Goal: Task Accomplishment & Management: Use online tool/utility

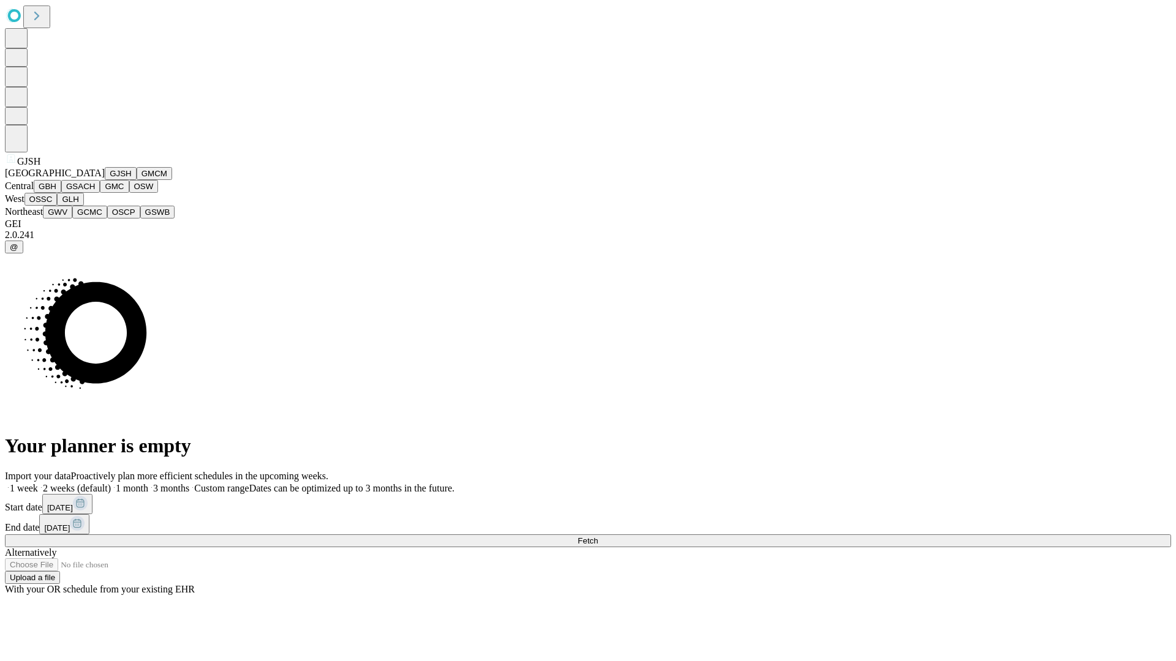
click at [105, 180] on button "GJSH" at bounding box center [121, 173] width 32 height 13
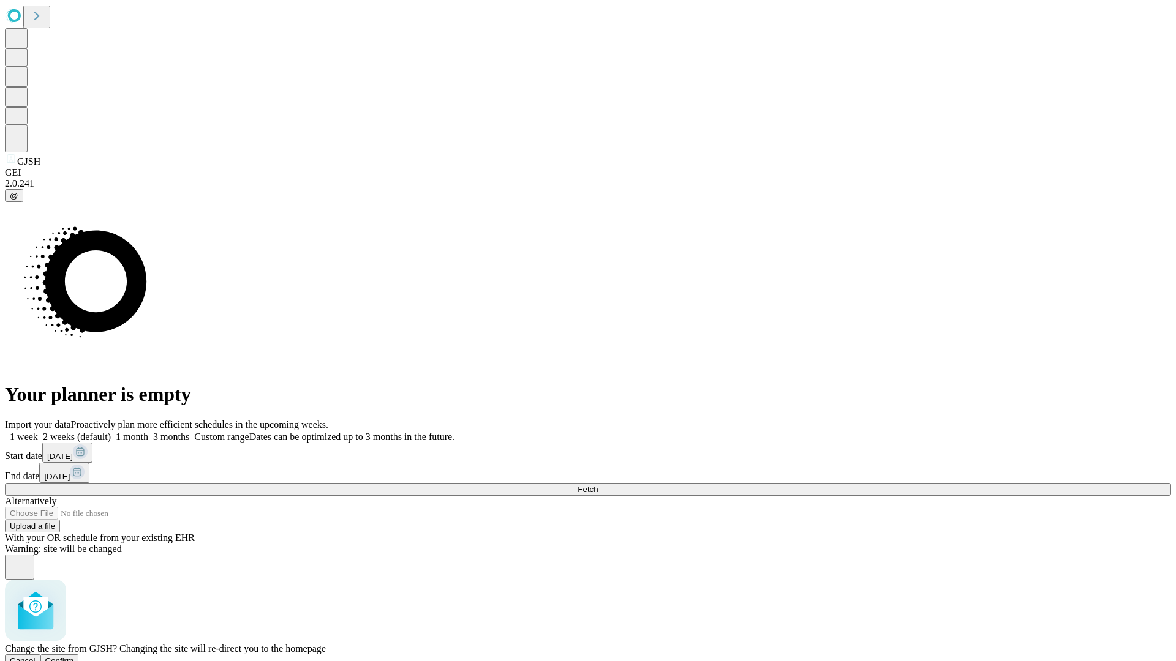
click at [74, 657] on span "Confirm" at bounding box center [59, 661] width 29 height 9
click at [148, 432] on label "1 month" at bounding box center [129, 437] width 37 height 10
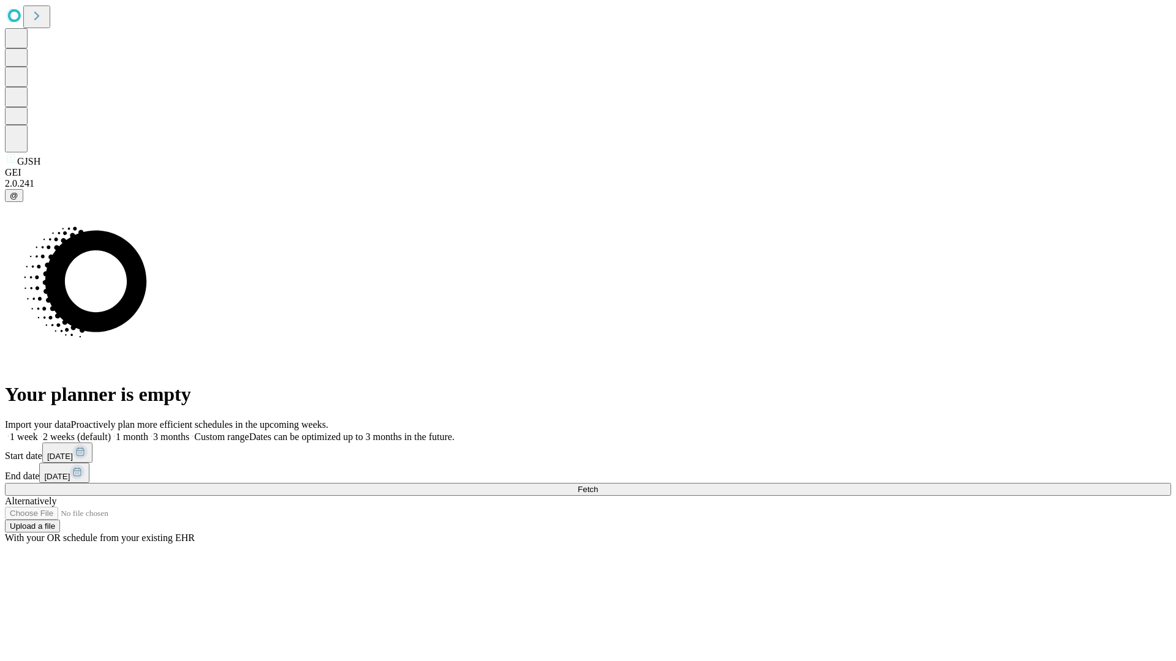
click at [598, 485] on span "Fetch" at bounding box center [588, 489] width 20 height 9
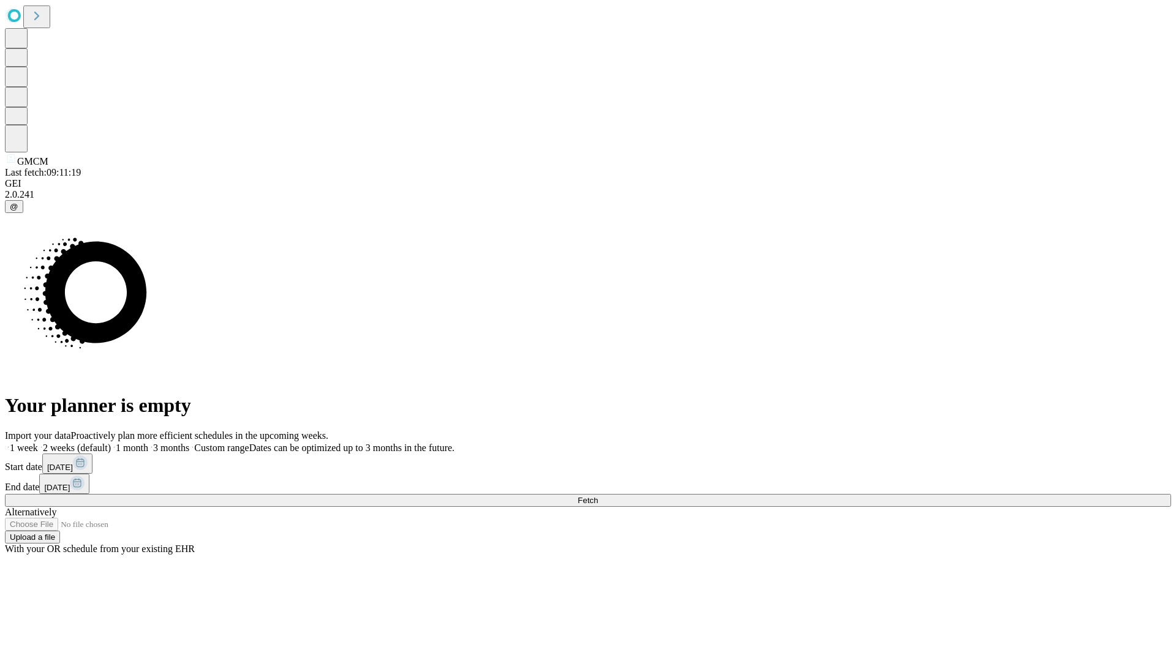
click at [148, 443] on label "1 month" at bounding box center [129, 448] width 37 height 10
click at [598, 496] on span "Fetch" at bounding box center [588, 500] width 20 height 9
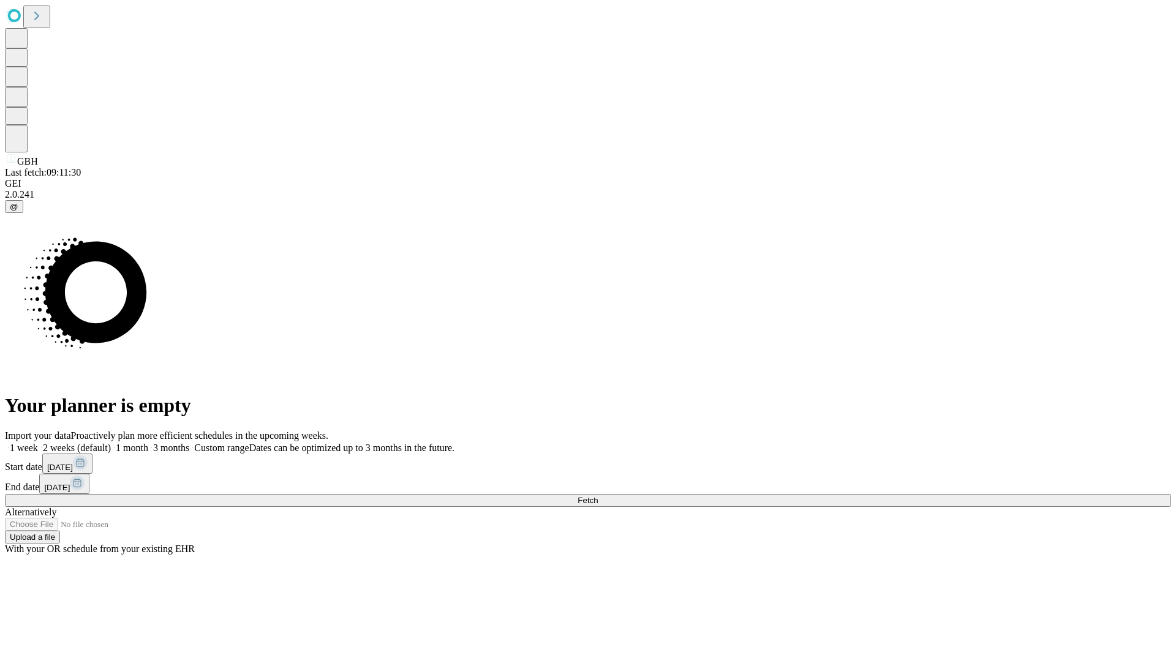
click at [148, 443] on label "1 month" at bounding box center [129, 448] width 37 height 10
click at [598, 496] on span "Fetch" at bounding box center [588, 500] width 20 height 9
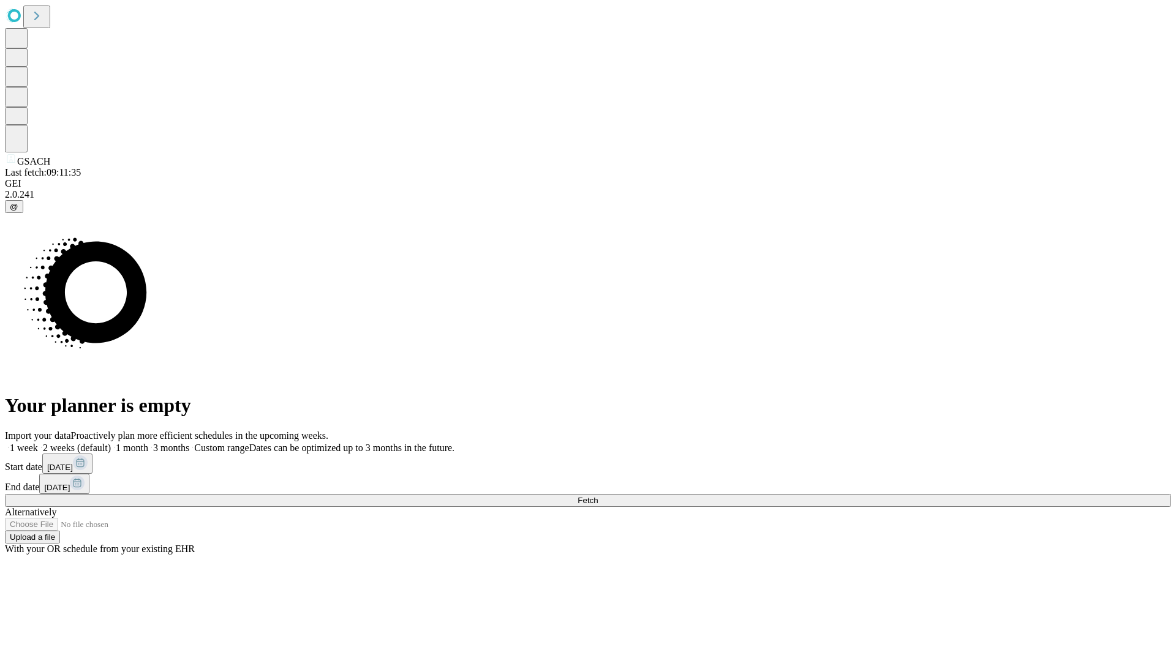
click at [148, 443] on label "1 month" at bounding box center [129, 448] width 37 height 10
click at [598, 496] on span "Fetch" at bounding box center [588, 500] width 20 height 9
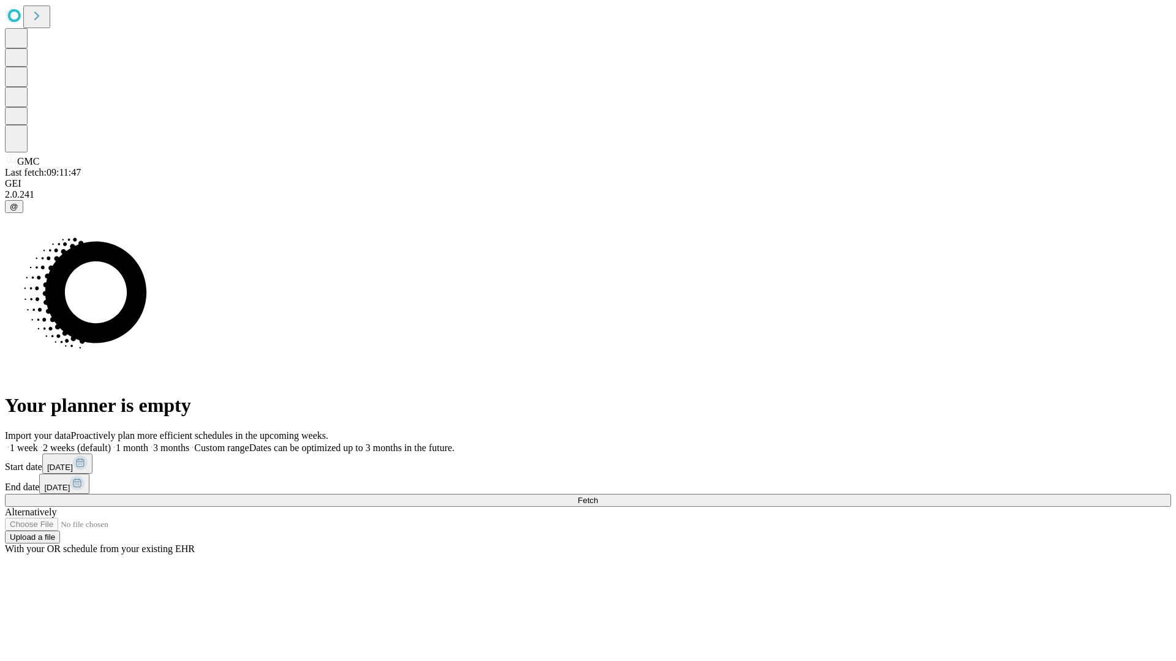
click at [148, 443] on label "1 month" at bounding box center [129, 448] width 37 height 10
click at [598, 496] on span "Fetch" at bounding box center [588, 500] width 20 height 9
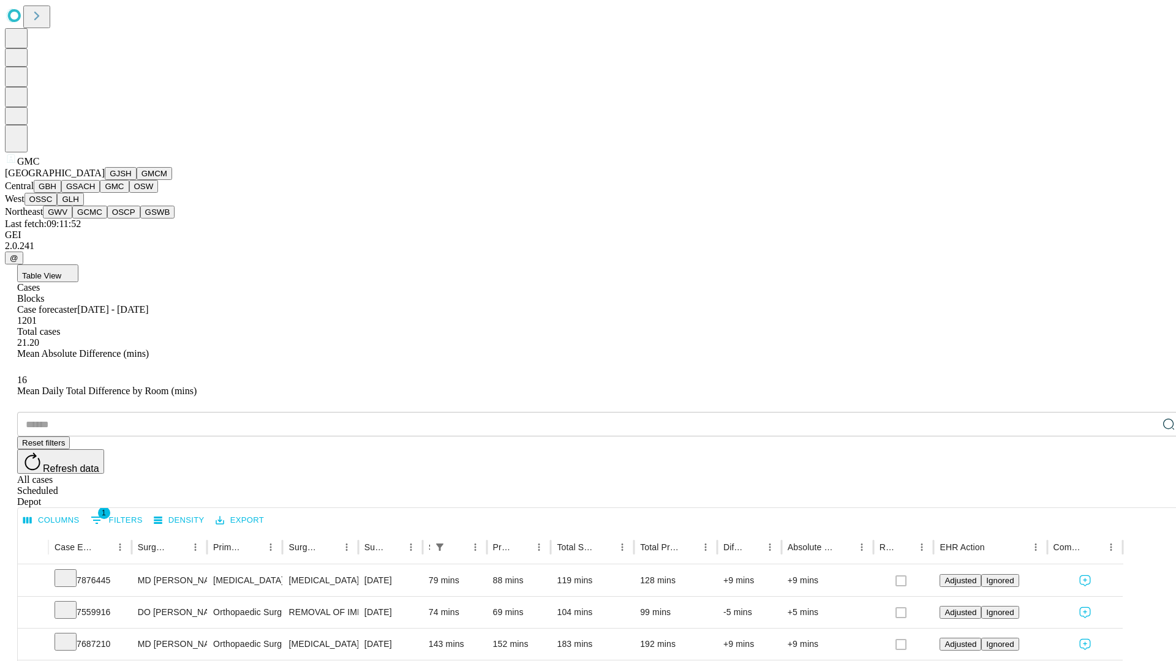
click at [129, 193] on button "OSW" at bounding box center [143, 186] width 29 height 13
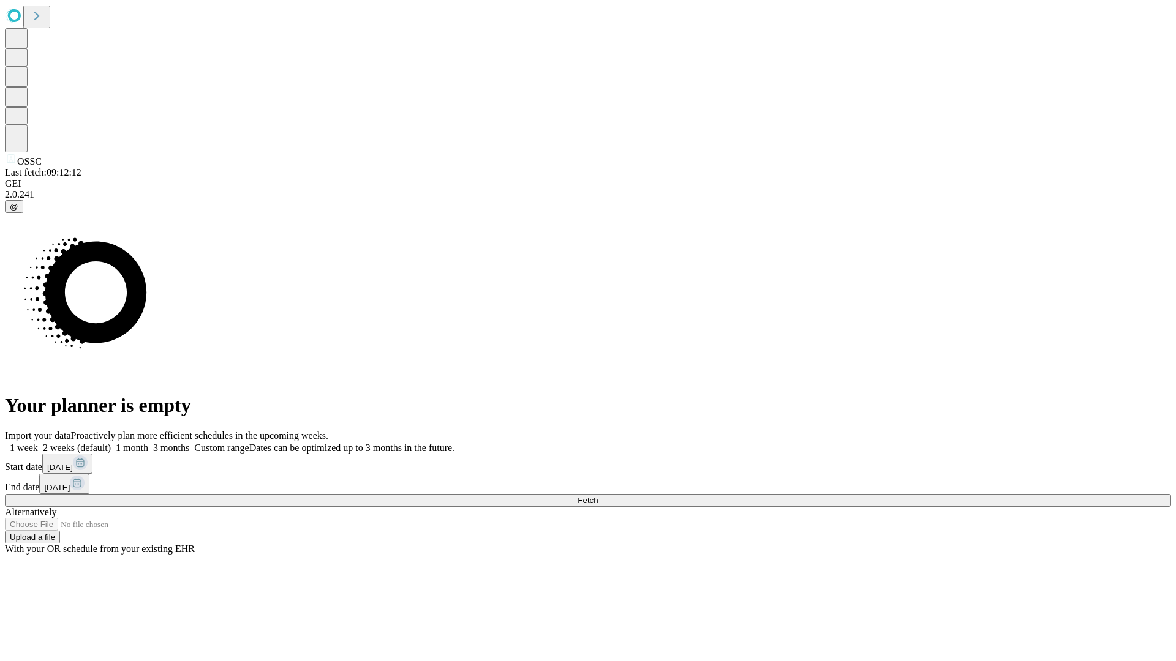
click at [148, 443] on label "1 month" at bounding box center [129, 448] width 37 height 10
click at [598, 496] on span "Fetch" at bounding box center [588, 500] width 20 height 9
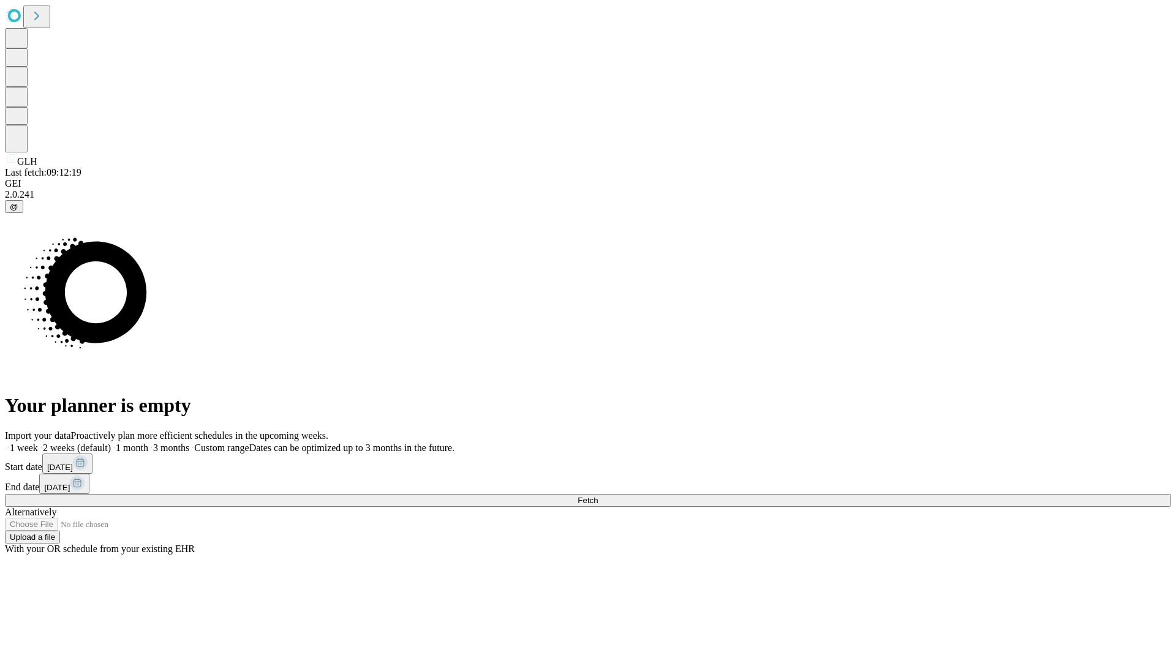
click at [148, 443] on label "1 month" at bounding box center [129, 448] width 37 height 10
click at [598, 496] on span "Fetch" at bounding box center [588, 500] width 20 height 9
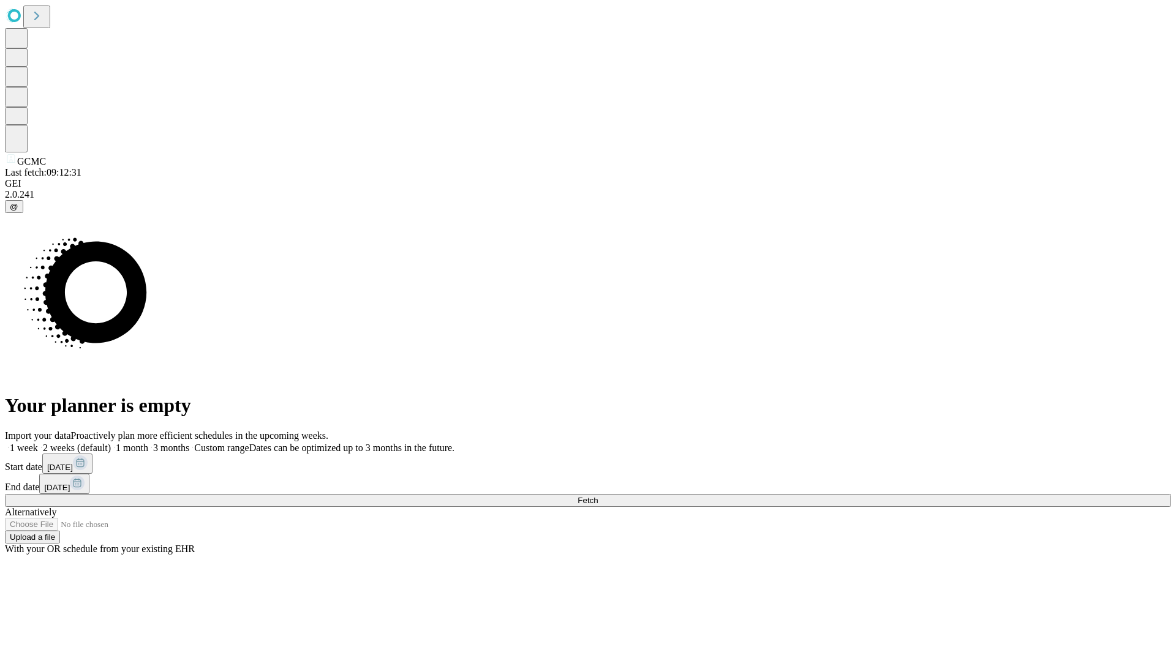
click at [148, 443] on label "1 month" at bounding box center [129, 448] width 37 height 10
click at [598, 496] on span "Fetch" at bounding box center [588, 500] width 20 height 9
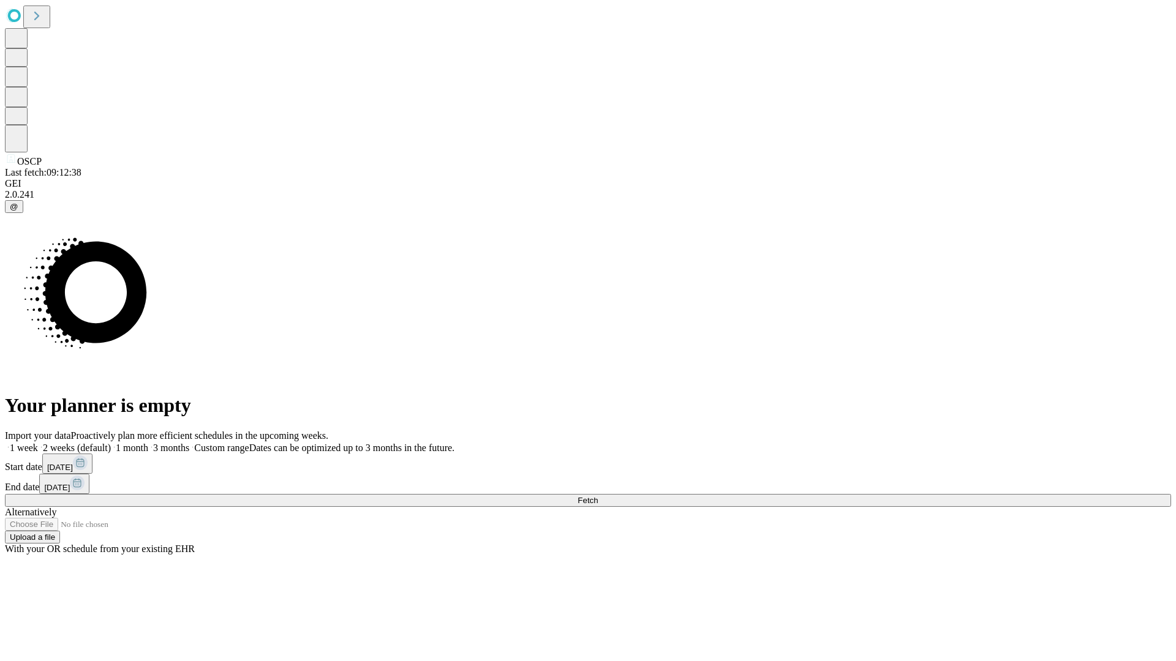
click at [148, 443] on label "1 month" at bounding box center [129, 448] width 37 height 10
click at [598, 496] on span "Fetch" at bounding box center [588, 500] width 20 height 9
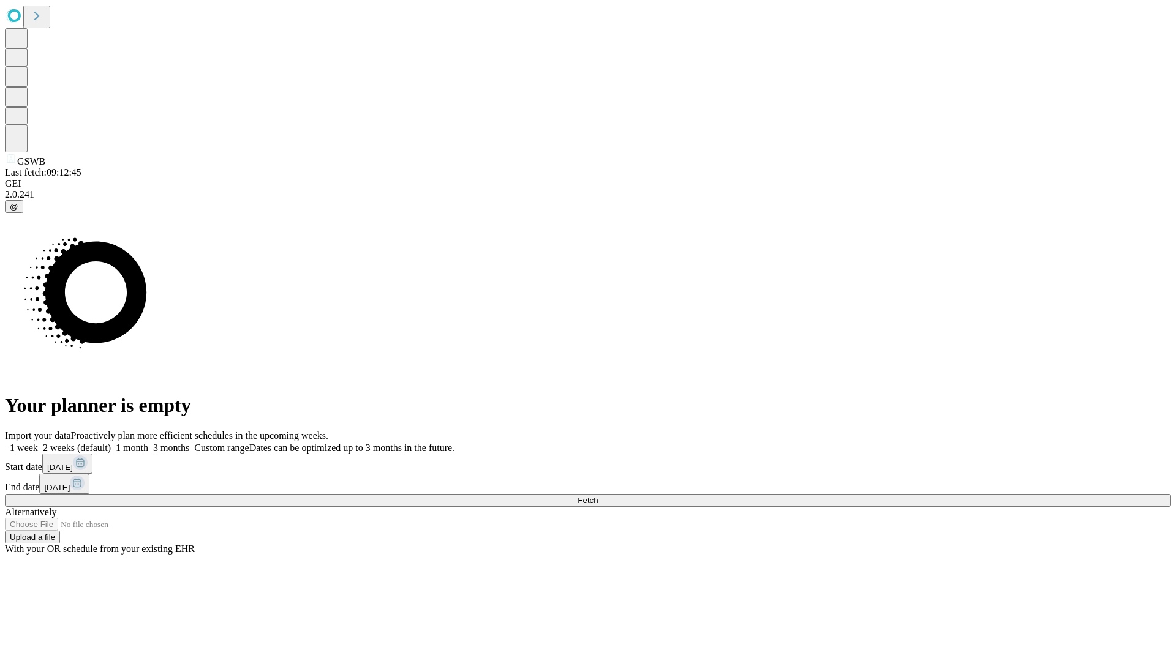
click at [148, 443] on label "1 month" at bounding box center [129, 448] width 37 height 10
click at [598, 496] on span "Fetch" at bounding box center [588, 500] width 20 height 9
